Goal: Task Accomplishment & Management: Manage account settings

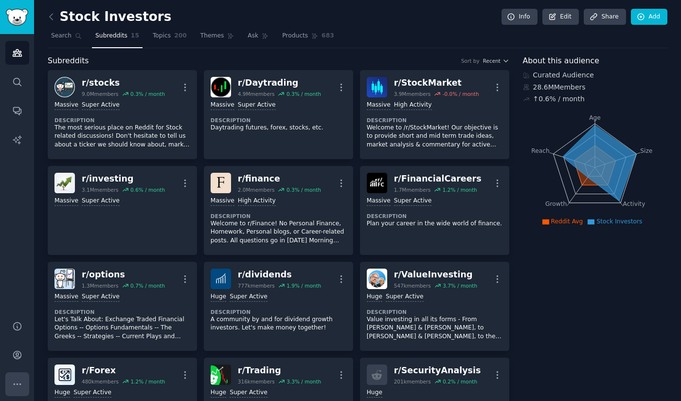
click at [16, 384] on icon "Sidebar" at bounding box center [17, 384] width 10 height 10
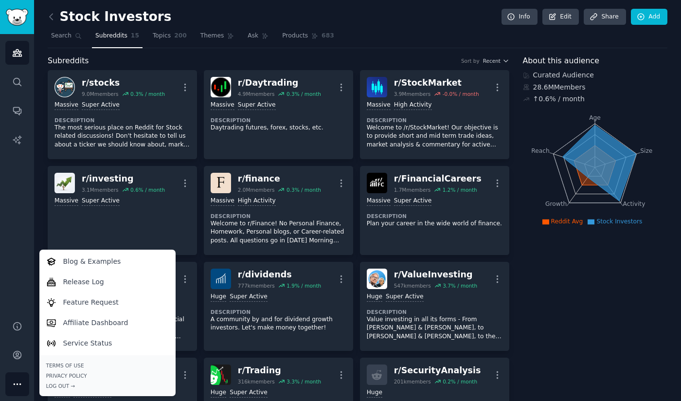
click at [12, 226] on div "Audiences Search Conversations AI Reports" at bounding box center [17, 171] width 34 height 275
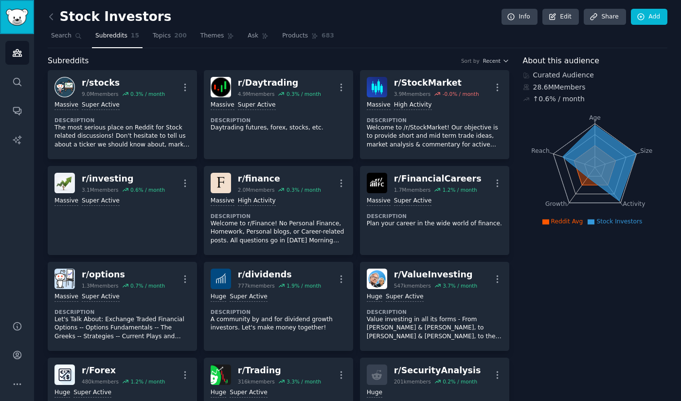
click at [23, 18] on img "Sidebar" at bounding box center [17, 17] width 22 height 17
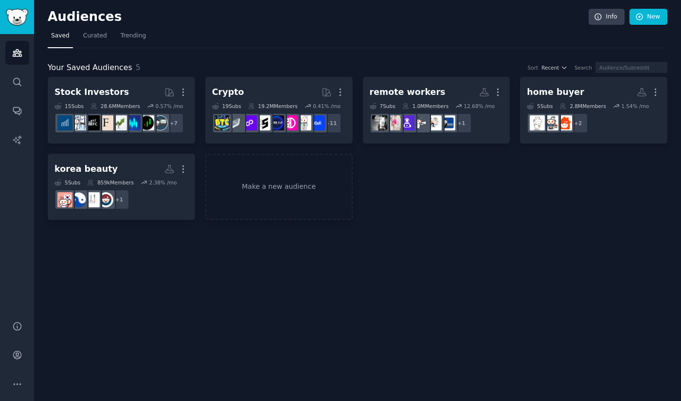
click at [559, 20] on h2 "Audiences" at bounding box center [318, 17] width 541 height 16
click at [610, 15] on link "Info" at bounding box center [607, 17] width 36 height 17
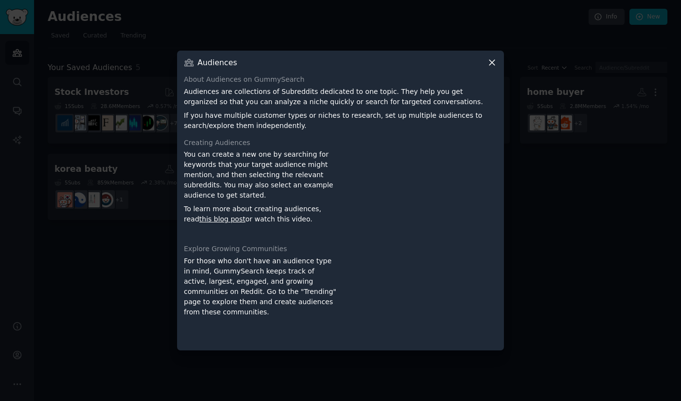
click at [489, 63] on icon at bounding box center [492, 62] width 10 height 10
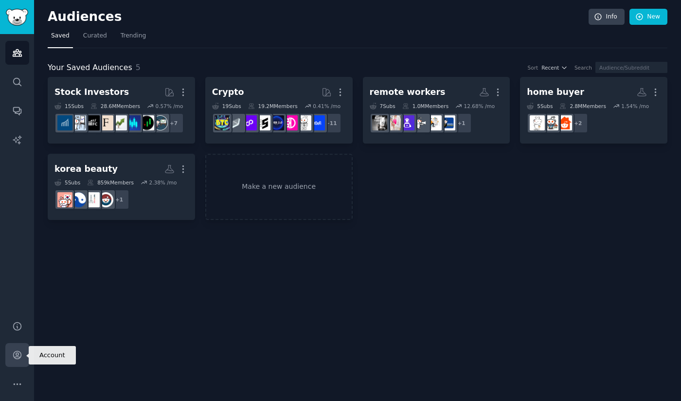
click at [11, 352] on link "Account" at bounding box center [17, 355] width 24 height 24
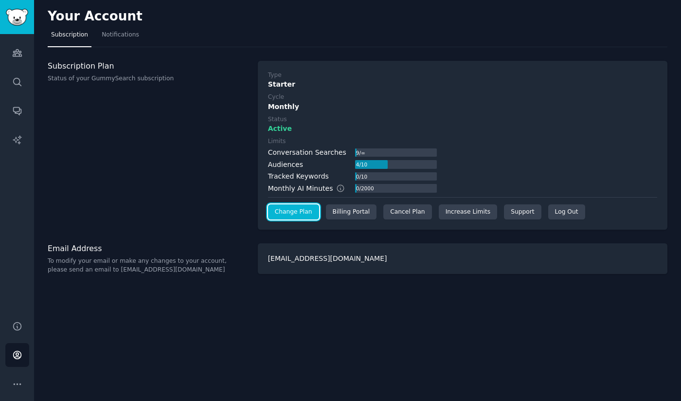
click at [296, 212] on link "Change Plan" at bounding box center [293, 212] width 51 height 16
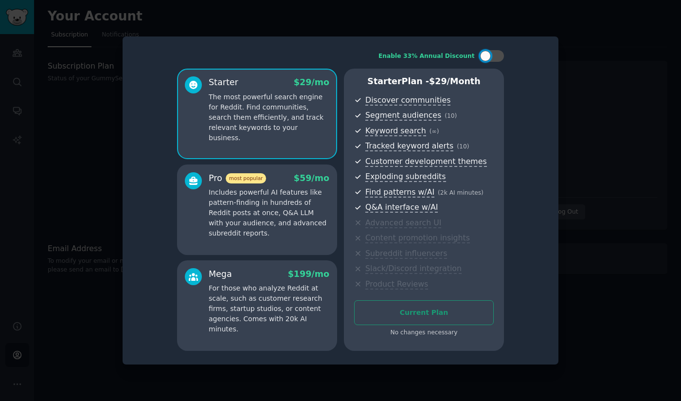
click at [253, 122] on p "The most powerful search engine for Reddit. Find communities, search them effic…" at bounding box center [269, 117] width 121 height 51
click at [580, 238] on div at bounding box center [340, 200] width 681 height 401
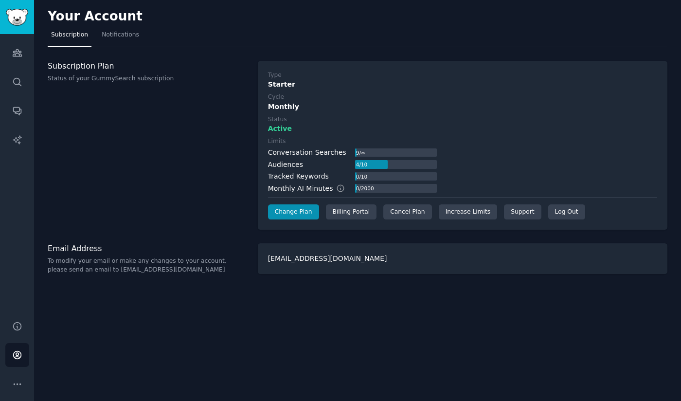
click at [85, 73] on div "Subscription Plan Status of your GummySearch subscription" at bounding box center [148, 72] width 200 height 22
click at [331, 216] on div "Billing Portal" at bounding box center [351, 212] width 51 height 16
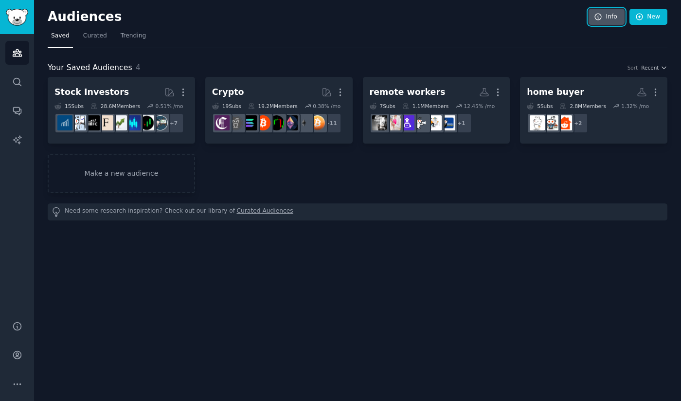
click at [604, 22] on link "Info" at bounding box center [607, 17] width 36 height 17
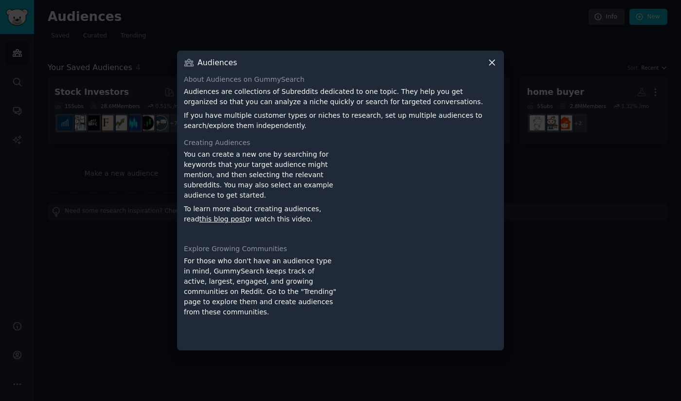
click at [488, 57] on icon at bounding box center [492, 62] width 10 height 10
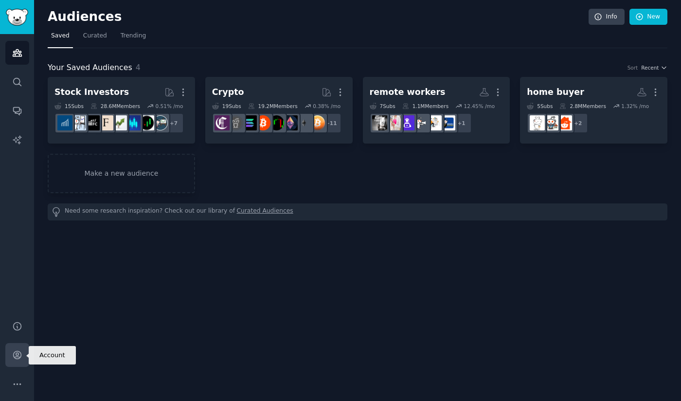
click at [14, 353] on icon "Sidebar" at bounding box center [17, 355] width 8 height 8
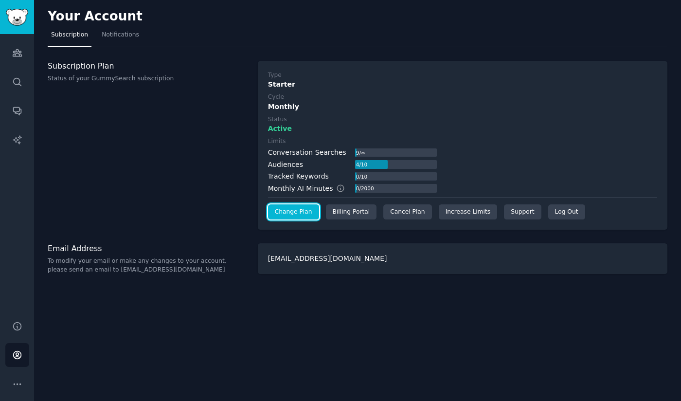
click at [298, 204] on link "Change Plan" at bounding box center [293, 212] width 51 height 16
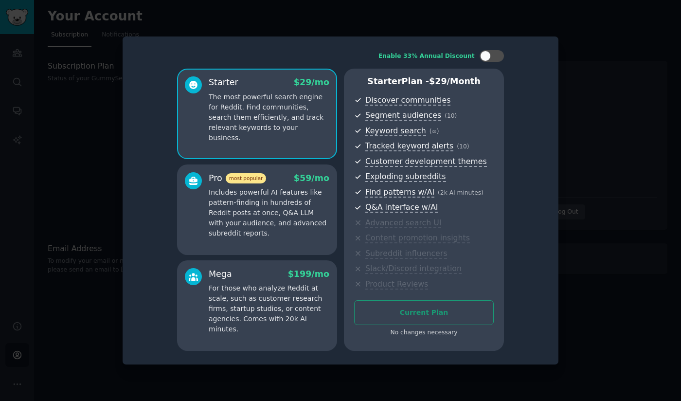
click at [434, 316] on div "Current Plan No changes necessary" at bounding box center [424, 318] width 140 height 37
click at [257, 200] on p "Includes powerful AI features like pattern-finding in hundreds of Reddit posts …" at bounding box center [269, 212] width 121 height 51
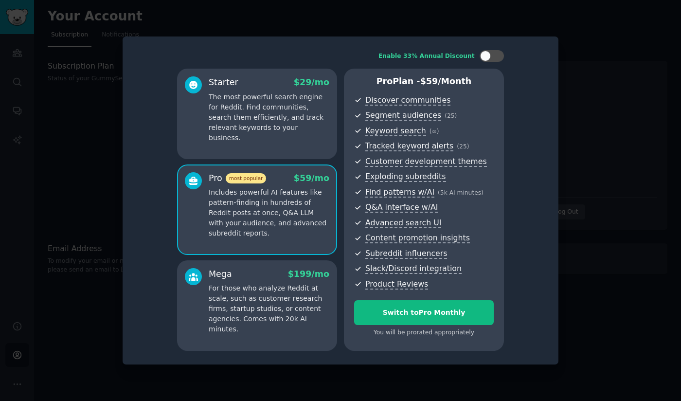
click at [257, 291] on p "For those who analyze Reddit at scale, such as customer research firms, startup…" at bounding box center [269, 308] width 121 height 51
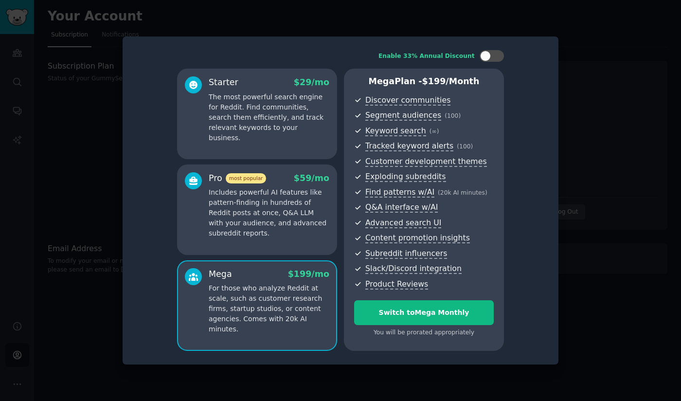
click at [241, 136] on div "Starter $ 29 /mo The most powerful search engine for Reddit. Find communities, …" at bounding box center [257, 114] width 160 height 91
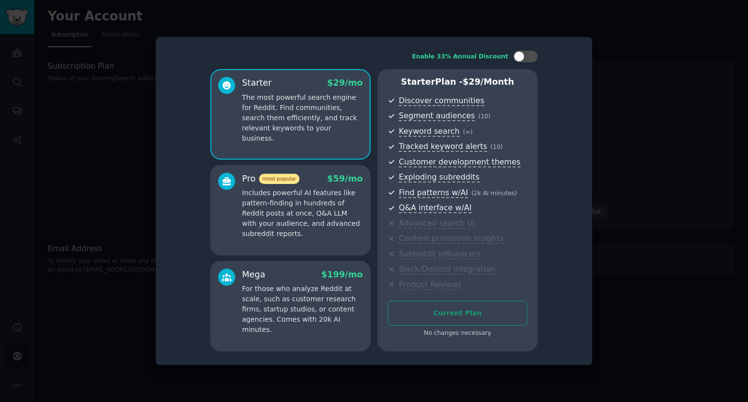
click at [275, 100] on p "The most powerful search engine for Reddit. Find communities, search them effic…" at bounding box center [302, 117] width 121 height 51
click at [434, 319] on div "Current Plan No changes necessary" at bounding box center [457, 319] width 140 height 37
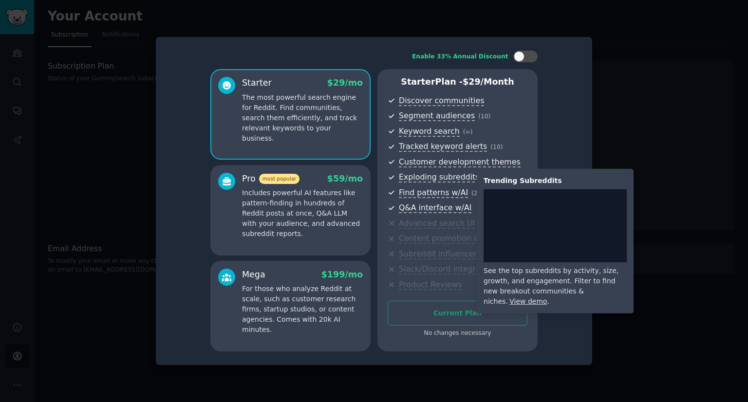
click at [429, 176] on span "Exploding subreddits" at bounding box center [439, 177] width 80 height 10
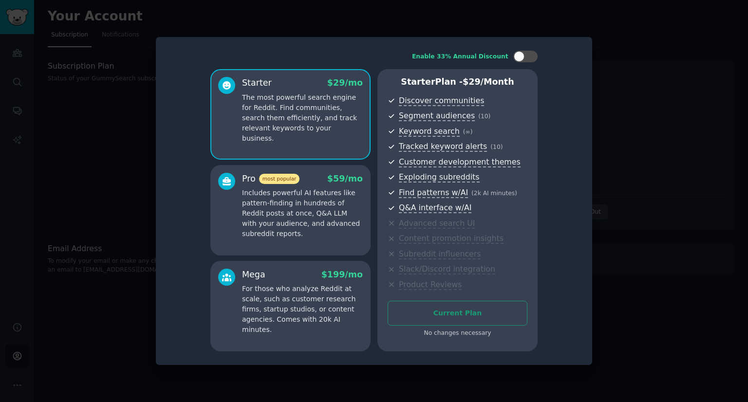
click at [630, 74] on div at bounding box center [374, 201] width 748 height 402
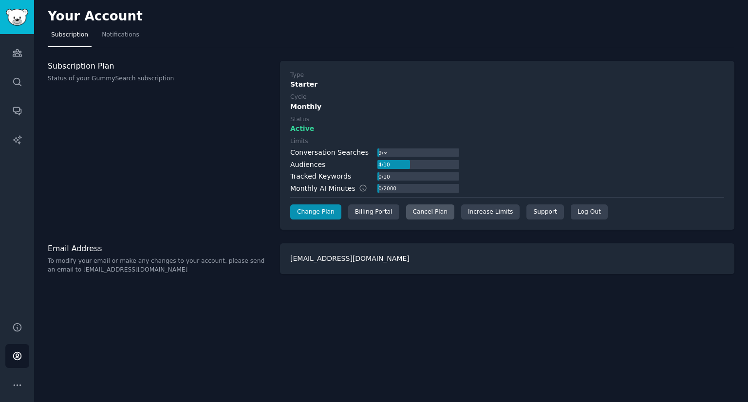
click at [420, 213] on div "Cancel Plan" at bounding box center [430, 212] width 48 height 16
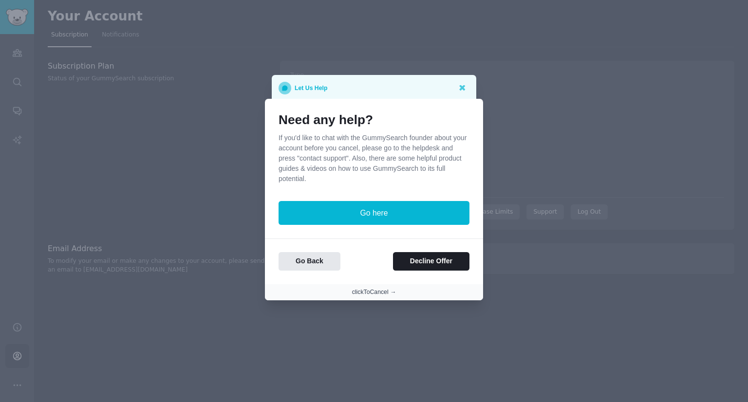
click at [384, 290] on button "clickToCancel →" at bounding box center [374, 292] width 44 height 9
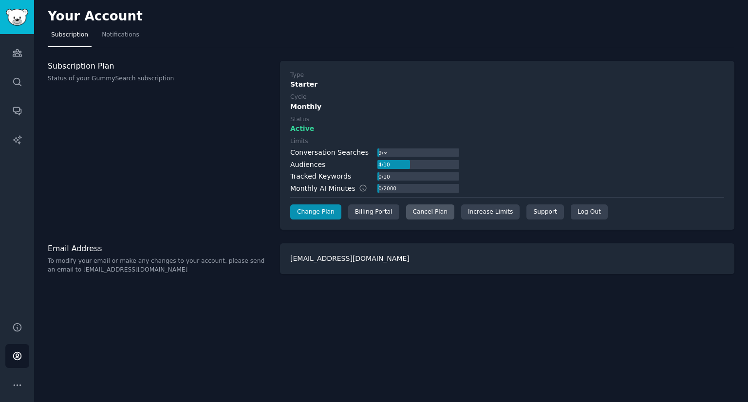
click at [413, 209] on div "Cancel Plan" at bounding box center [430, 212] width 48 height 16
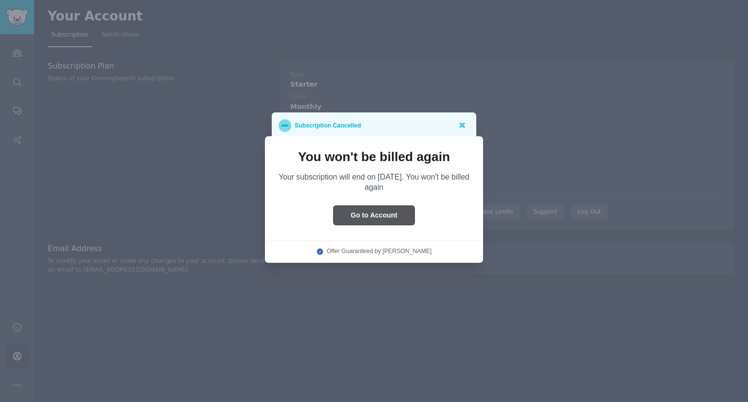
click at [373, 214] on button "Go to Account" at bounding box center [373, 215] width 81 height 19
